Goal: Check status: Check status

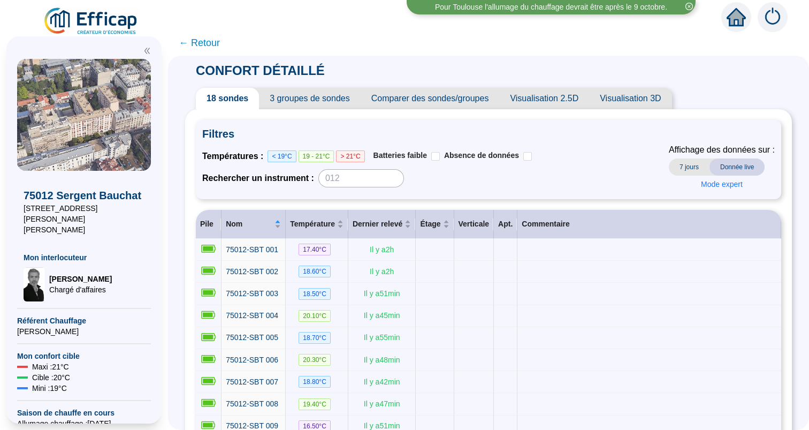
click at [202, 43] on span "← Retour" at bounding box center [199, 42] width 41 height 15
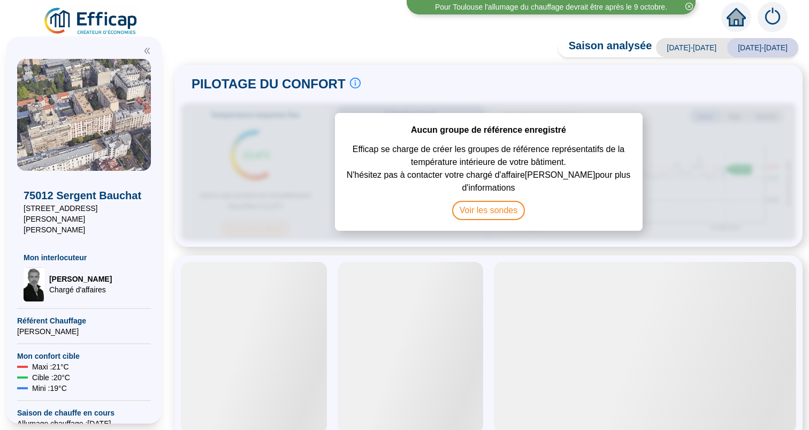
click at [689, 5] on icon "close-circle" at bounding box center [689, 6] width 7 height 7
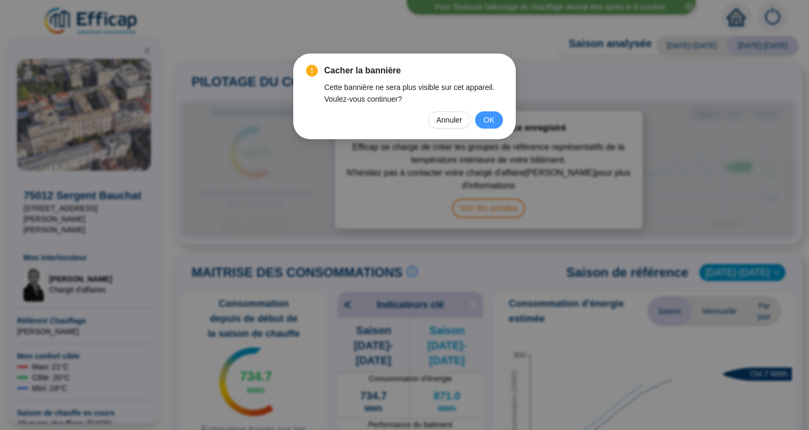
click at [493, 118] on span "OK" at bounding box center [489, 120] width 11 height 12
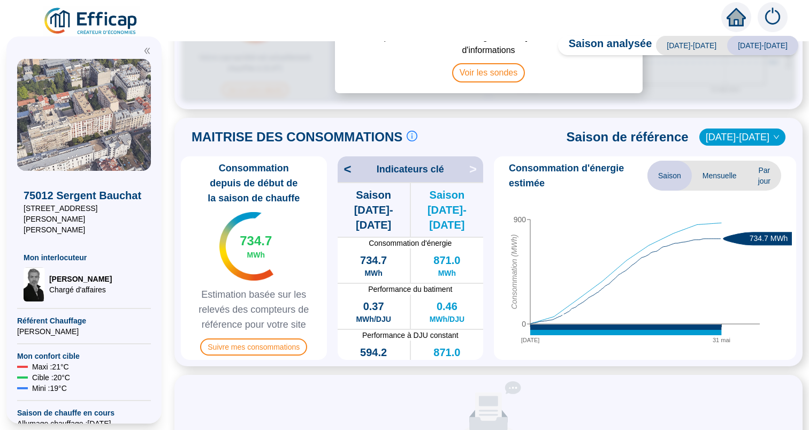
scroll to position [128, 0]
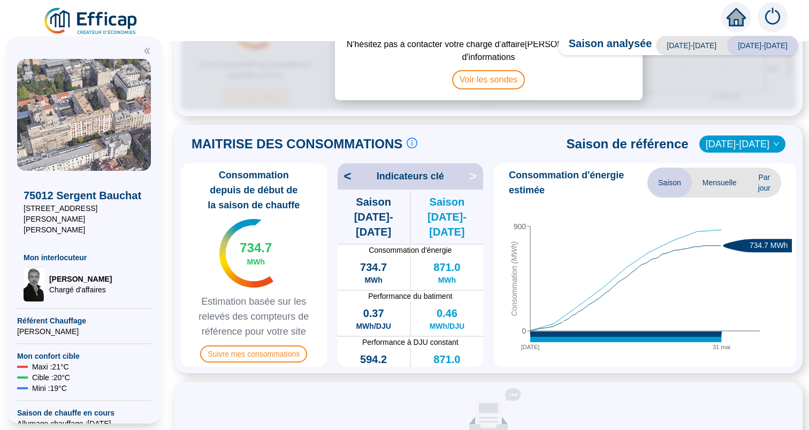
click at [755, 142] on span "[DATE]-[DATE]" at bounding box center [742, 144] width 73 height 16
click at [744, 166] on div "[DATE]-[DATE]" at bounding box center [751, 165] width 54 height 11
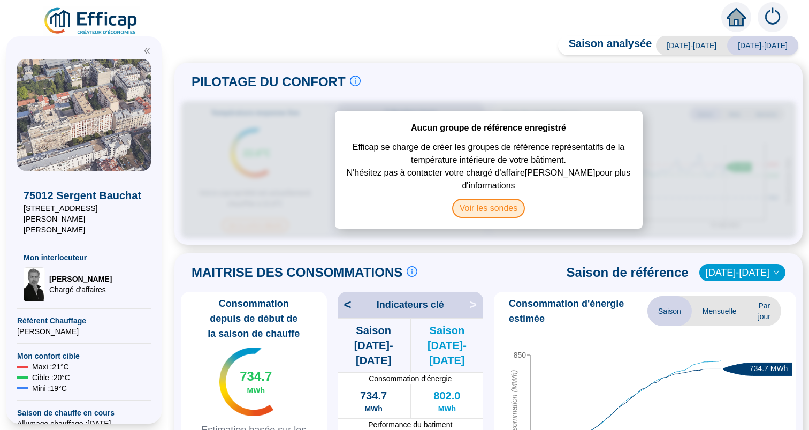
scroll to position [0, 0]
click at [495, 212] on span "Voir les sondes" at bounding box center [488, 208] width 73 height 19
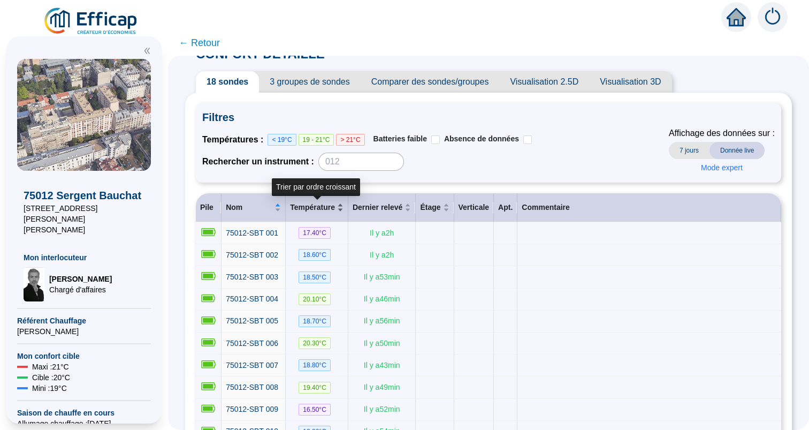
scroll to position [16, 0]
click at [309, 84] on span "3 groupes de sondes" at bounding box center [309, 82] width 101 height 21
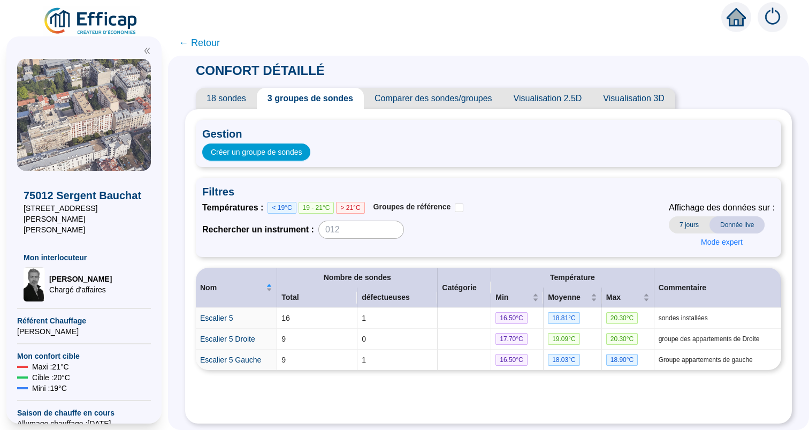
click at [534, 105] on span "Visualisation 2.5D" at bounding box center [548, 98] width 90 height 21
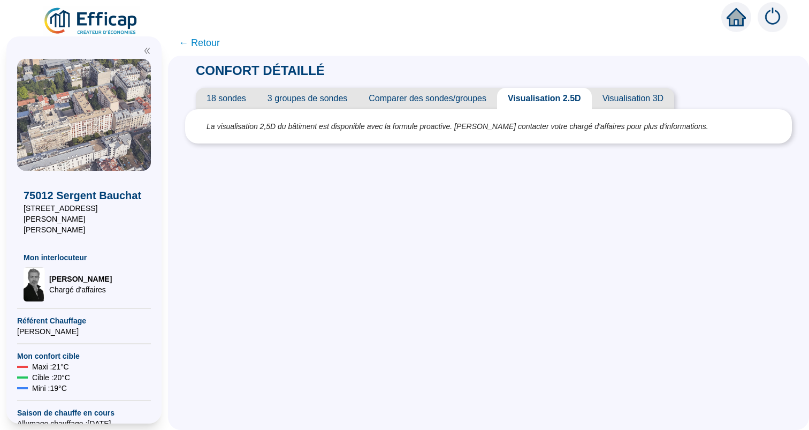
click at [246, 103] on span "18 sondes" at bounding box center [226, 98] width 61 height 21
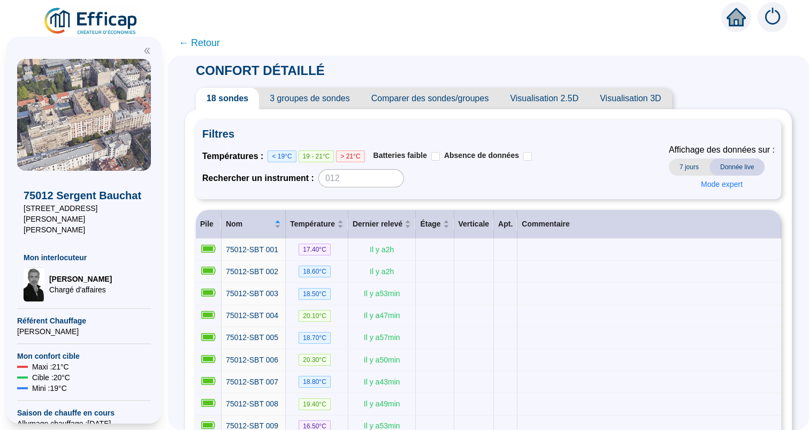
click at [692, 168] on span "7 jours" at bounding box center [689, 166] width 41 height 17
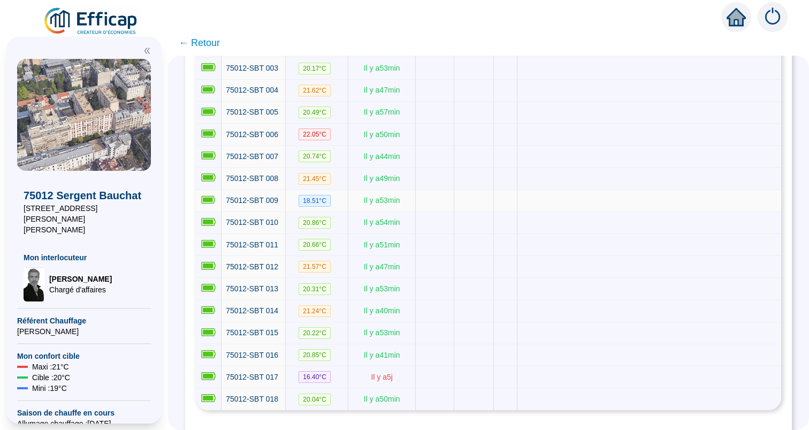
scroll to position [230, 0]
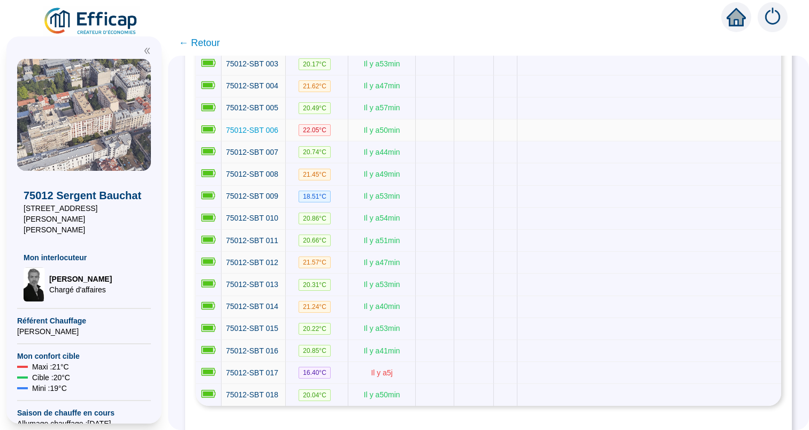
click at [269, 132] on link "75012-SBT 006" at bounding box center [252, 130] width 52 height 11
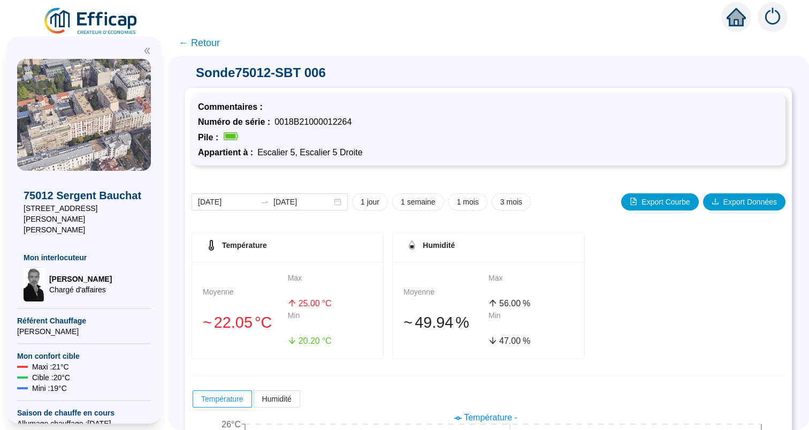
click at [192, 41] on span "← Retour" at bounding box center [199, 42] width 41 height 15
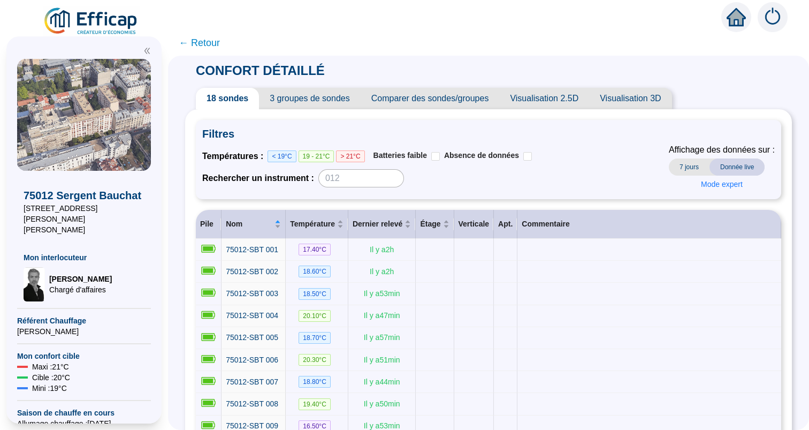
click at [687, 165] on span "7 jours" at bounding box center [689, 166] width 41 height 17
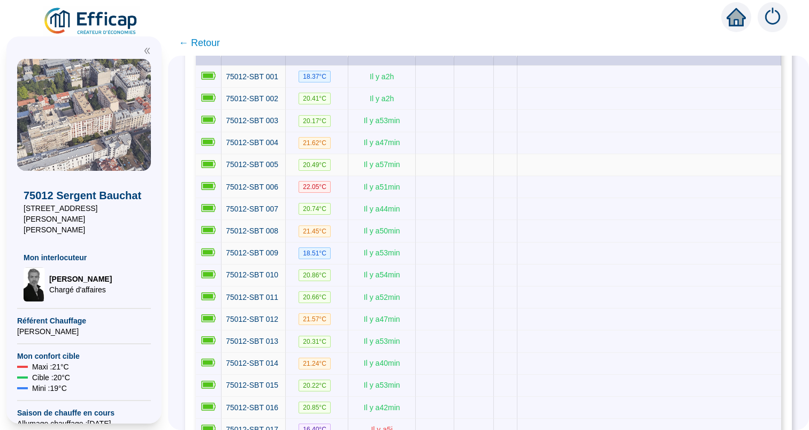
scroll to position [178, 0]
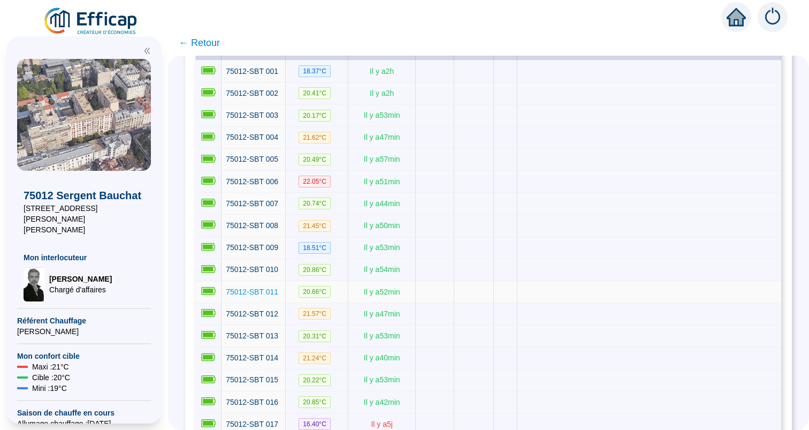
click at [258, 287] on span "75012-SBT 011" at bounding box center [252, 291] width 52 height 9
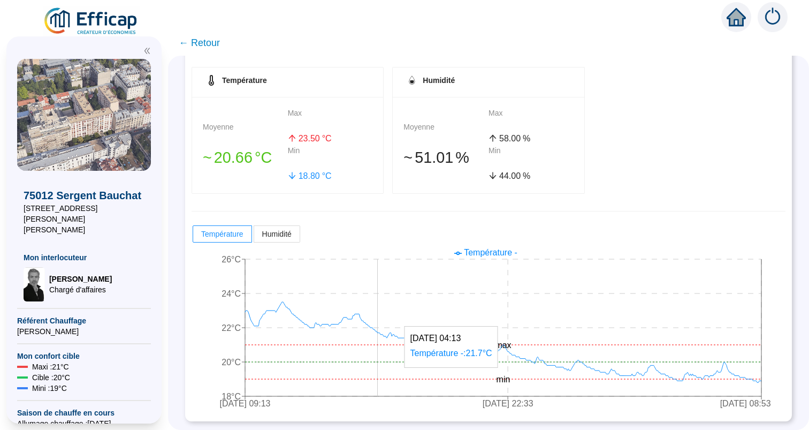
scroll to position [164, 0]
click at [201, 36] on span "← Retour" at bounding box center [199, 42] width 41 height 15
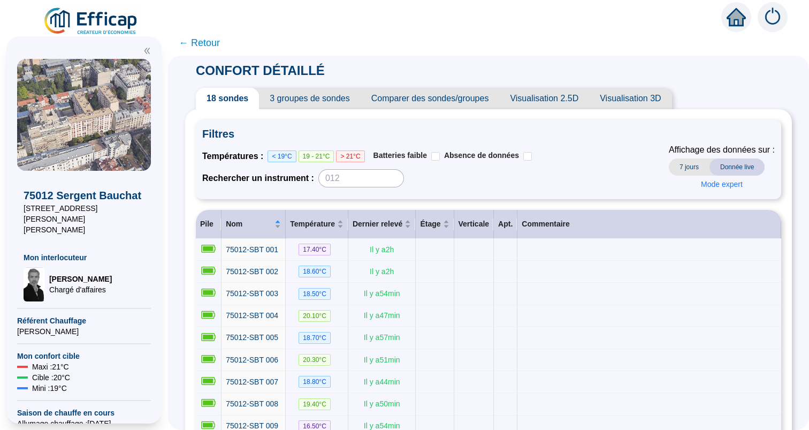
click at [211, 46] on span "← Retour" at bounding box center [199, 42] width 41 height 15
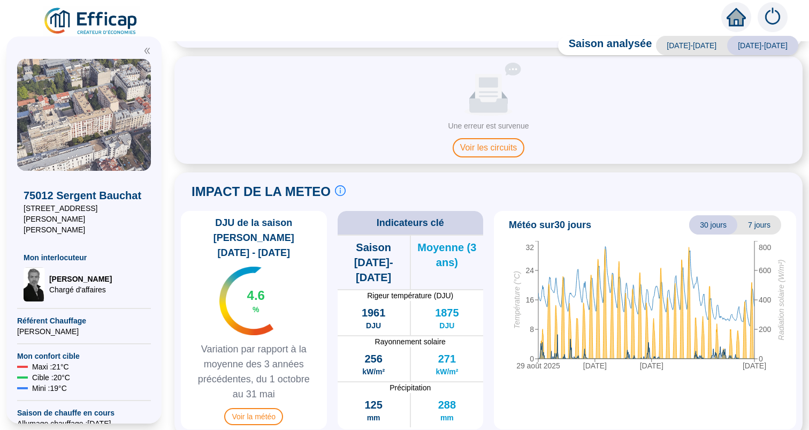
scroll to position [451, 0]
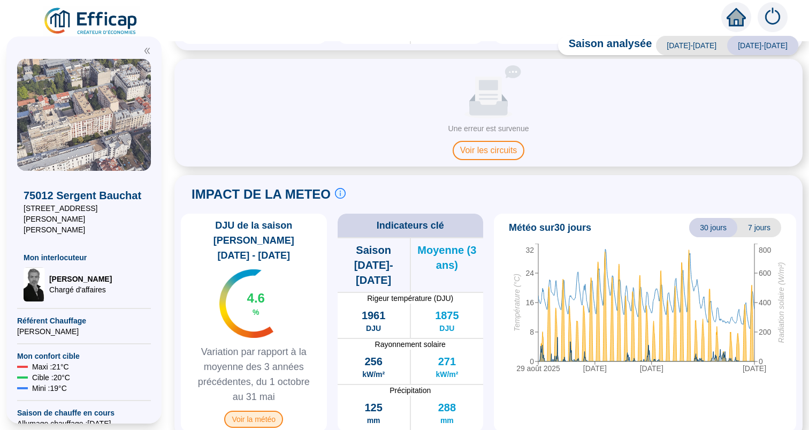
click at [259, 411] on span "Voir la météo" at bounding box center [253, 419] width 59 height 17
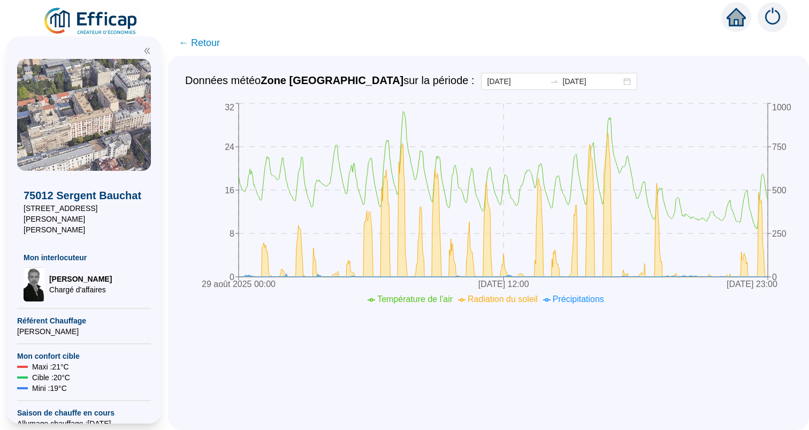
click at [204, 36] on span "← Retour" at bounding box center [199, 42] width 41 height 15
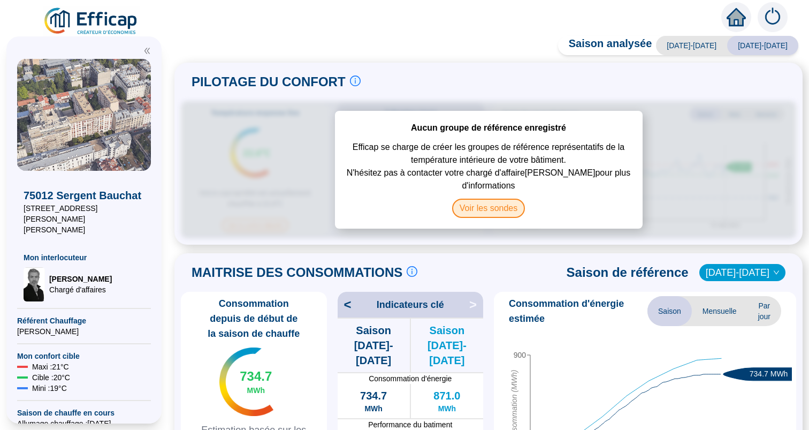
click at [486, 207] on span "Voir les sondes" at bounding box center [488, 208] width 73 height 19
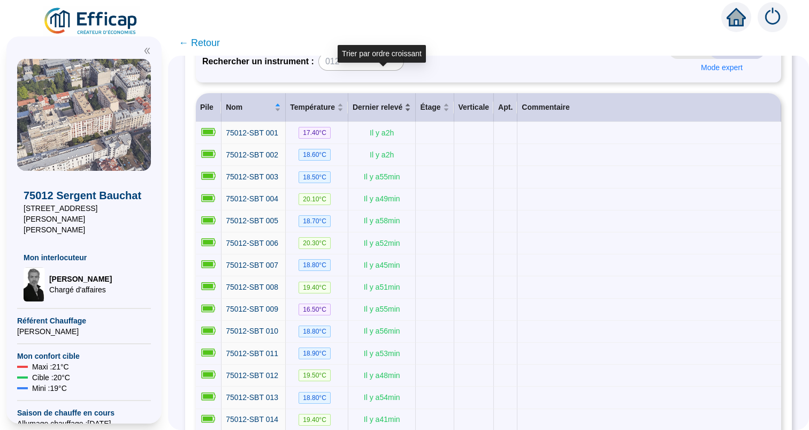
scroll to position [186, 0]
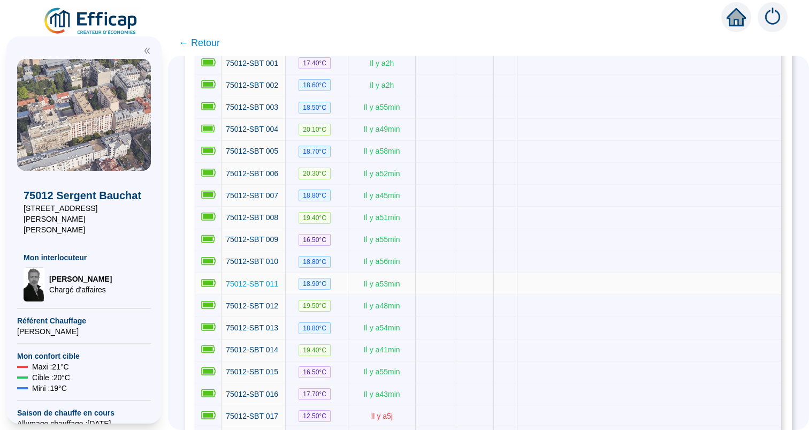
click at [260, 279] on span "75012-SBT 011" at bounding box center [252, 283] width 52 height 9
